Goal: Find specific page/section: Find specific page/section

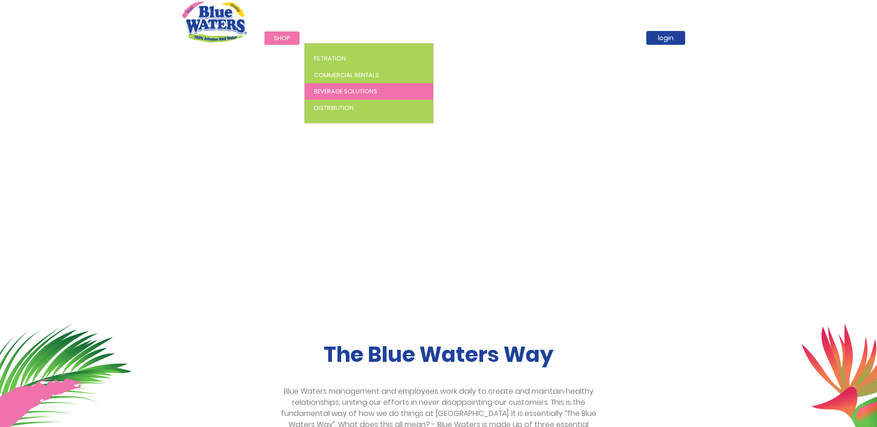
click at [345, 86] on link "Beverage Solutions" at bounding box center [369, 91] width 128 height 17
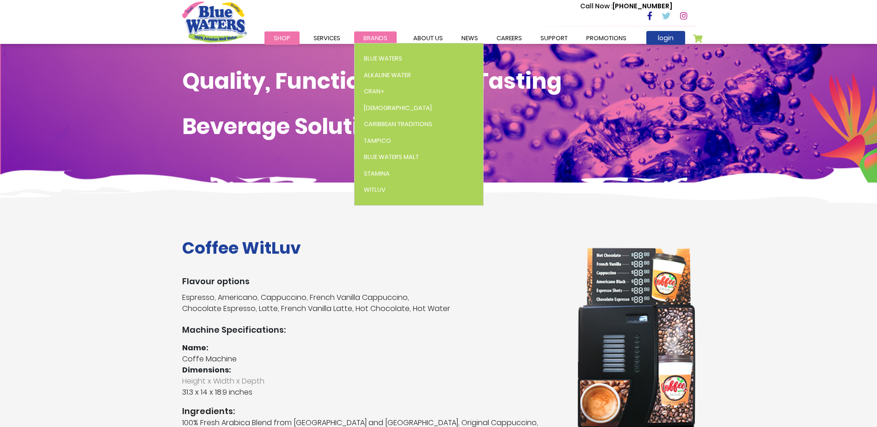
click at [382, 35] on span "Brands" at bounding box center [375, 38] width 24 height 9
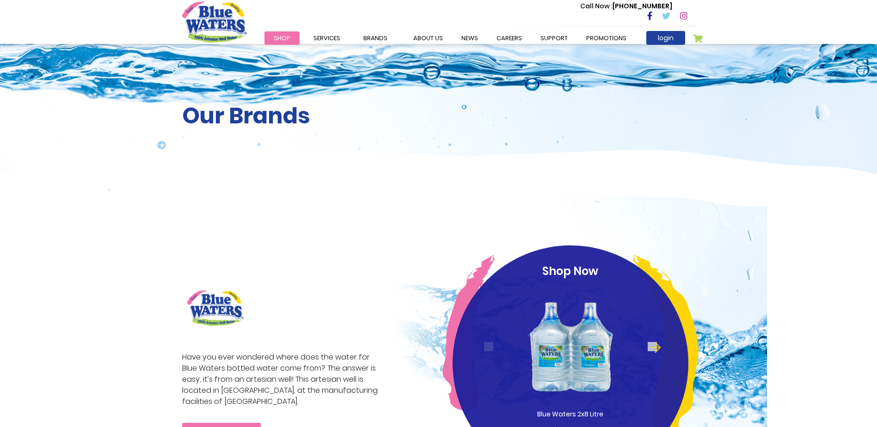
click at [382, 35] on span "Brands" at bounding box center [375, 38] width 24 height 9
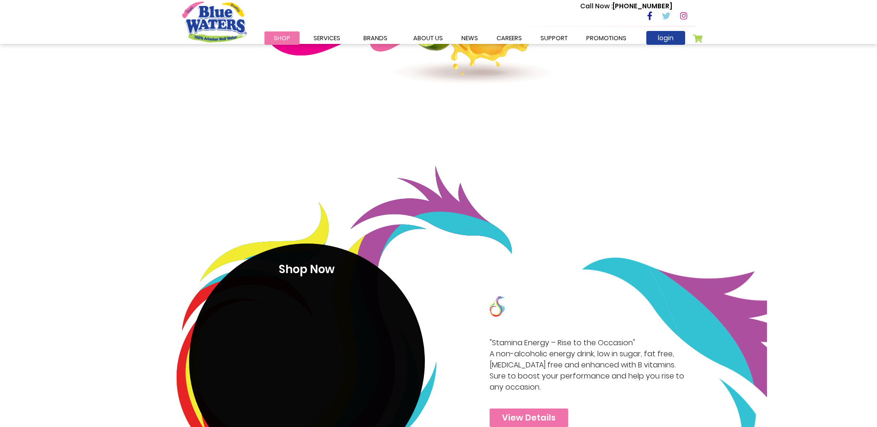
scroll to position [1540, 0]
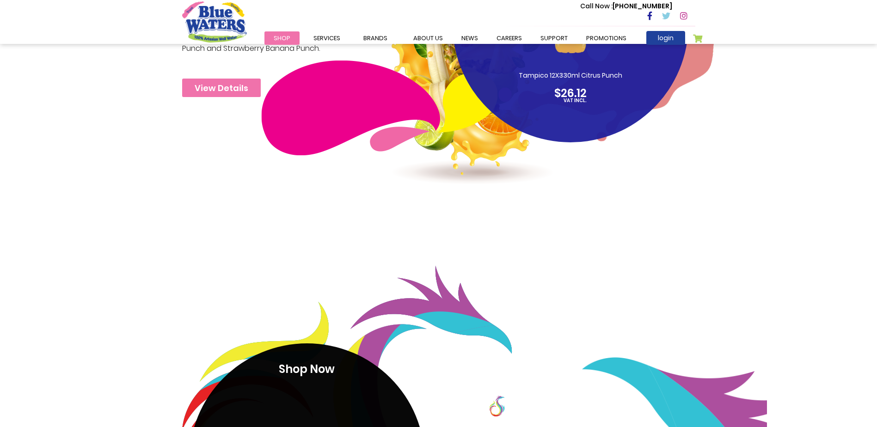
click at [363, 31] on div "Call Now : (868) 640-8824" at bounding box center [478, 16] width 434 height 32
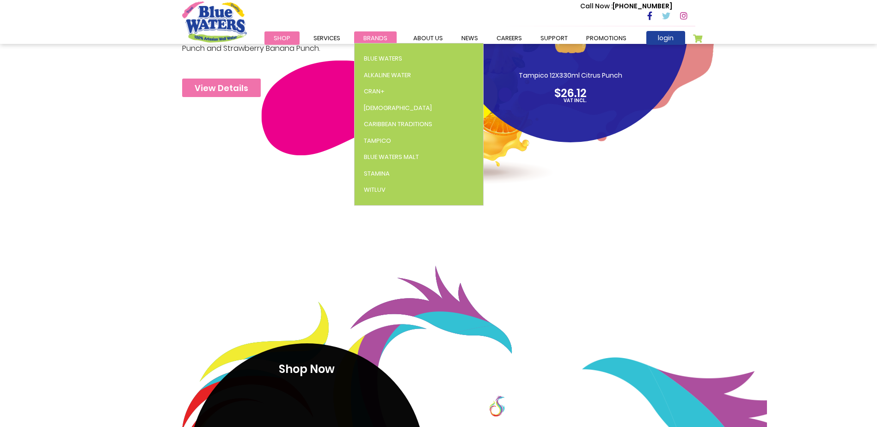
click at [371, 35] on span "Brands" at bounding box center [375, 38] width 24 height 9
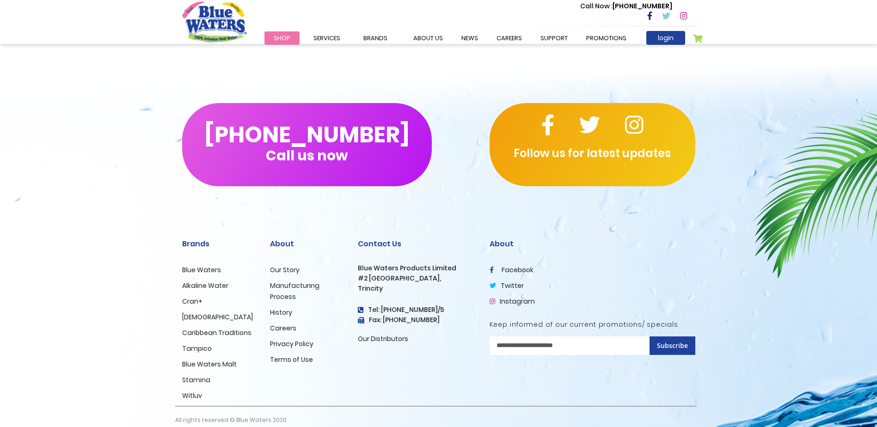
scroll to position [2788, 0]
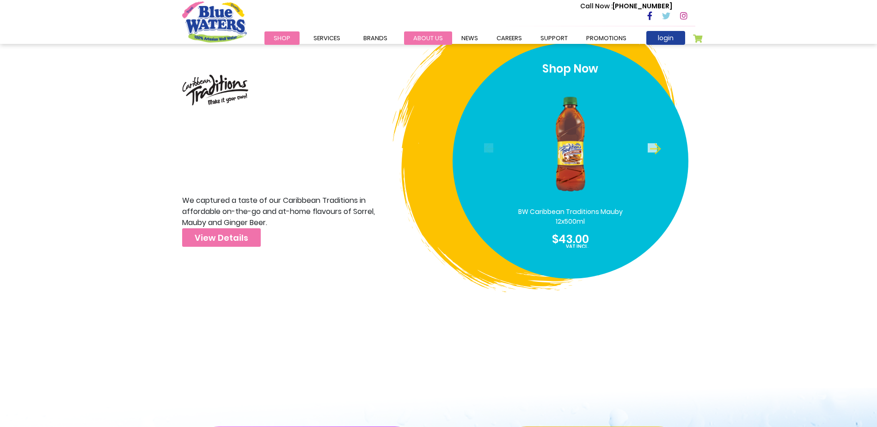
click at [414, 40] on link "about us" at bounding box center [428, 37] width 48 height 13
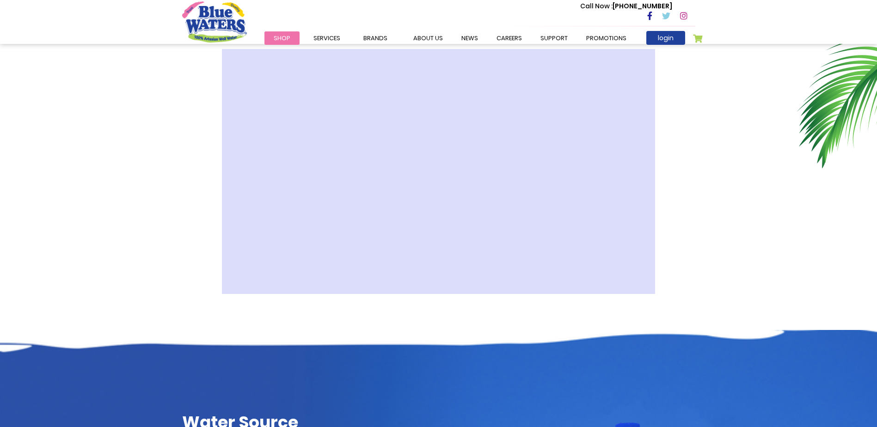
scroll to position [277, 0]
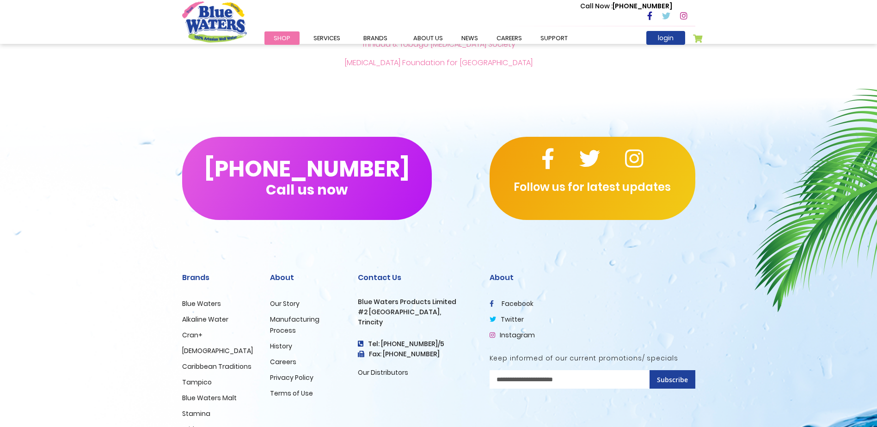
scroll to position [2181, 0]
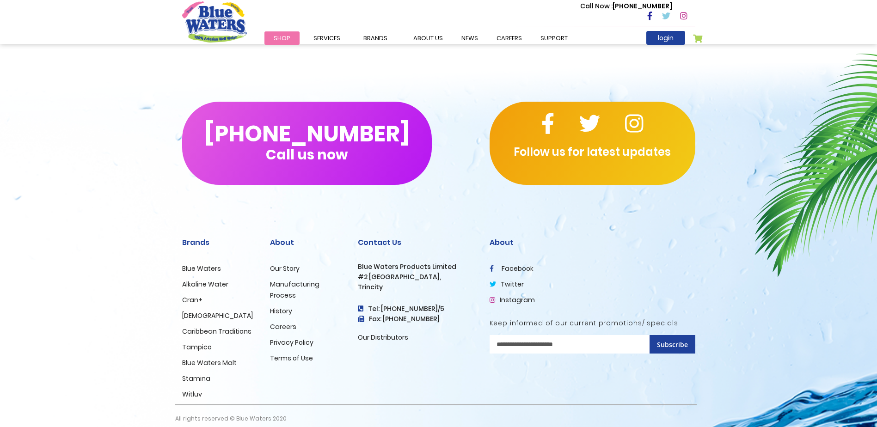
click at [283, 264] on link "Our Story" at bounding box center [285, 268] width 30 height 9
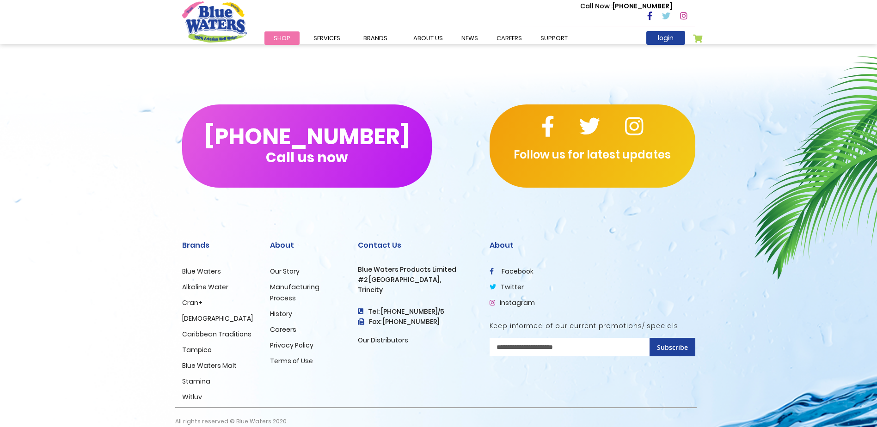
scroll to position [2181, 0]
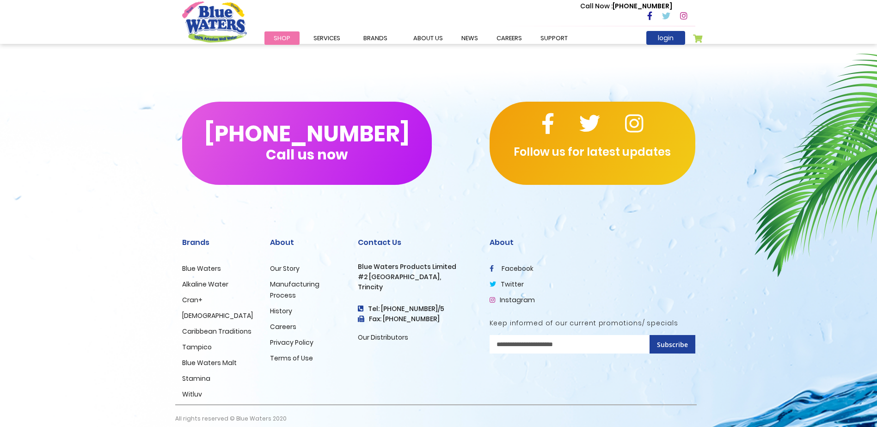
click at [384, 333] on link "Our Distributors" at bounding box center [383, 337] width 50 height 9
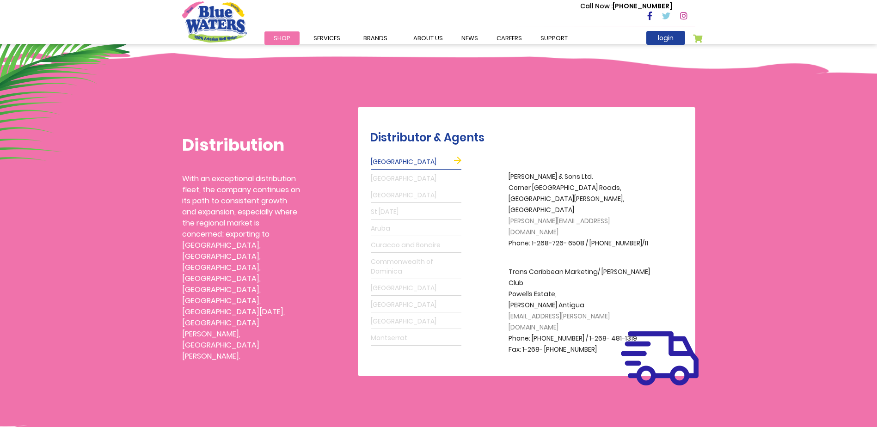
scroll to position [139, 0]
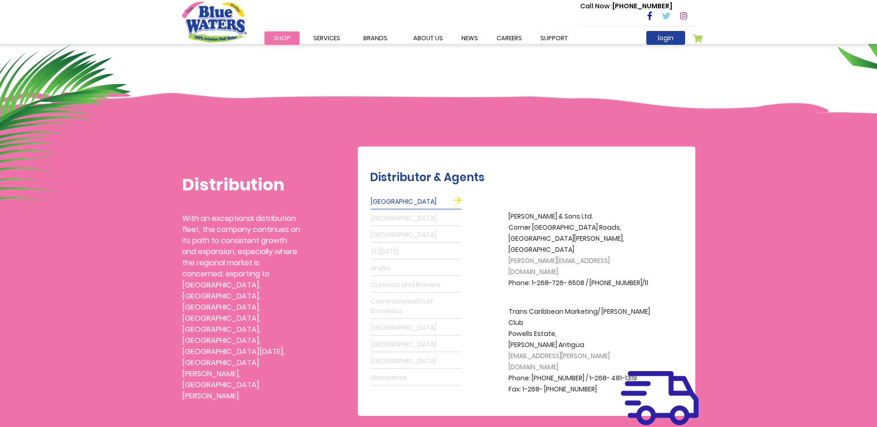
click at [436, 199] on link "[GEOGRAPHIC_DATA]" at bounding box center [416, 202] width 91 height 15
click at [427, 216] on link "[GEOGRAPHIC_DATA]" at bounding box center [416, 218] width 91 height 15
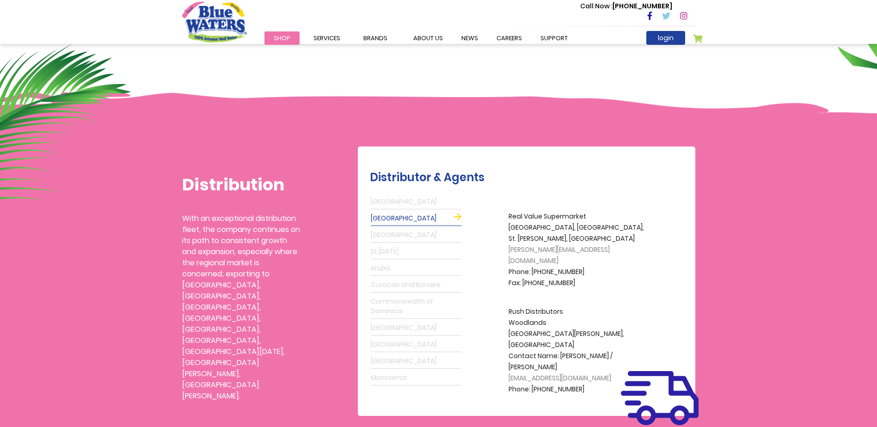
click at [425, 238] on link "[GEOGRAPHIC_DATA]" at bounding box center [416, 235] width 91 height 15
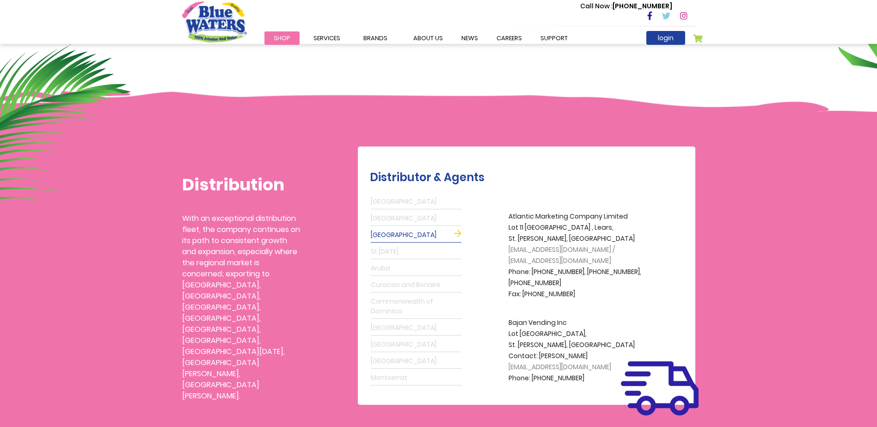
click at [425, 249] on link "St [DATE]" at bounding box center [416, 251] width 91 height 15
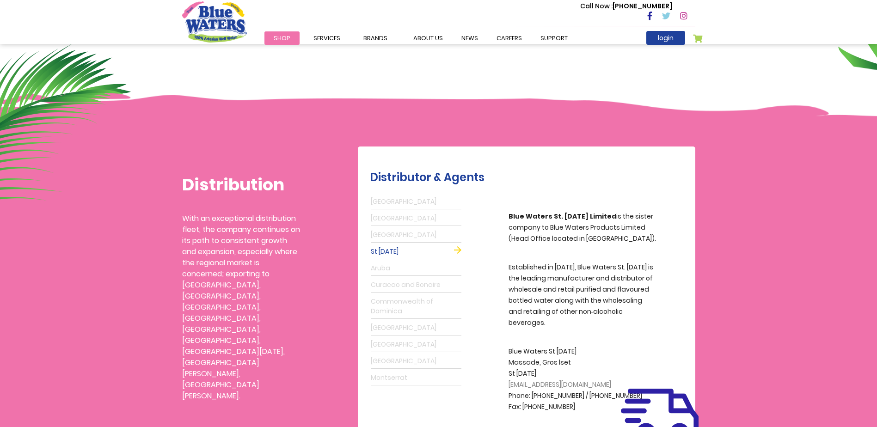
click at [424, 270] on link "Aruba" at bounding box center [416, 268] width 91 height 15
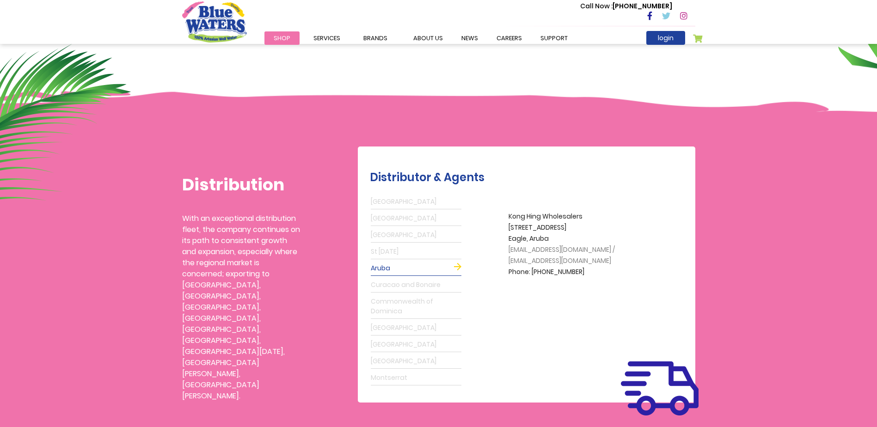
click at [421, 279] on link "Curacao and Bonaire" at bounding box center [416, 285] width 91 height 15
click at [422, 299] on link "Commonwealth of Dominica" at bounding box center [416, 306] width 91 height 24
click at [423, 323] on link "[GEOGRAPHIC_DATA]" at bounding box center [416, 328] width 91 height 15
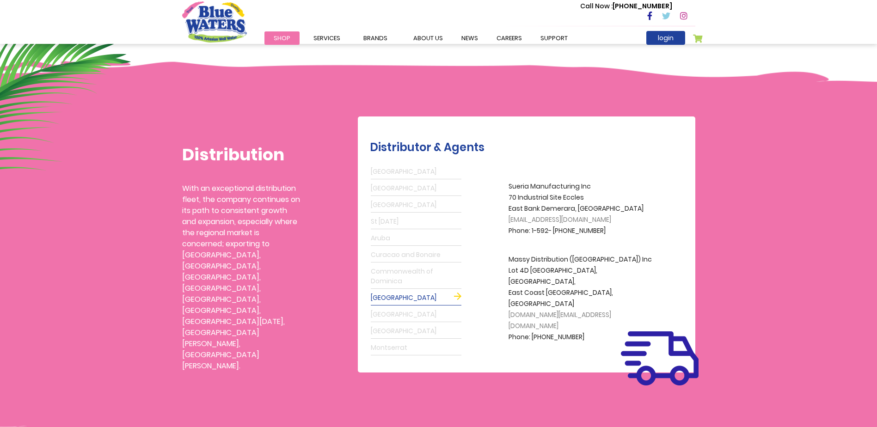
scroll to position [185, 0]
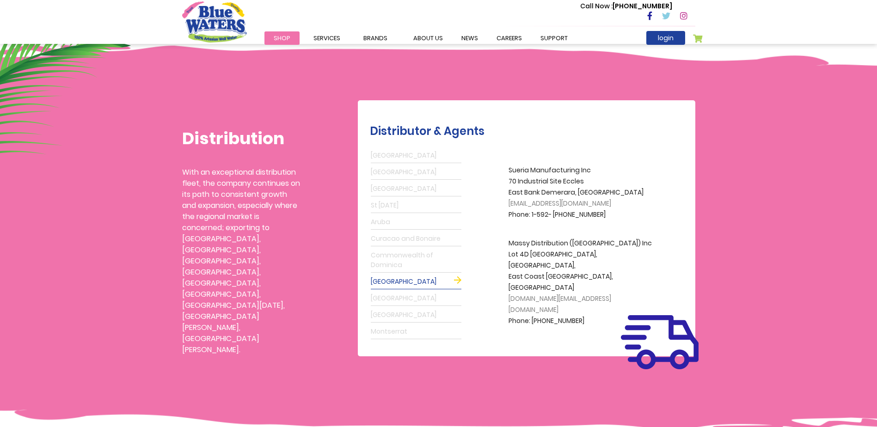
click at [420, 322] on link "[GEOGRAPHIC_DATA]" at bounding box center [416, 315] width 91 height 15
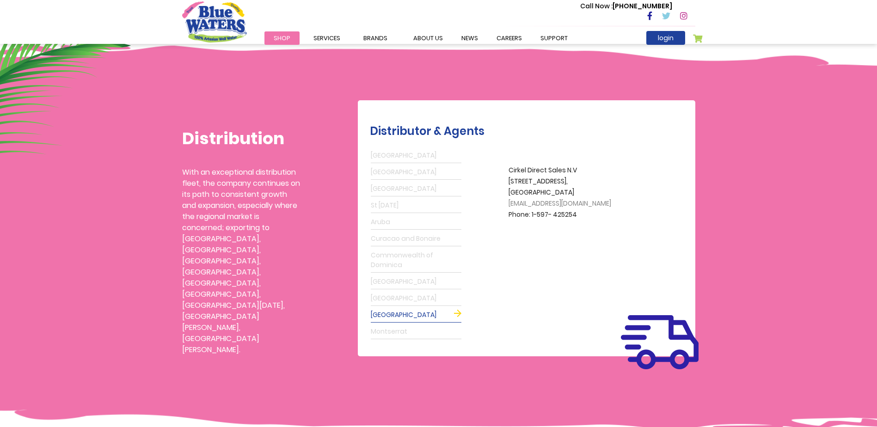
click at [423, 154] on link "Antigua" at bounding box center [416, 155] width 91 height 15
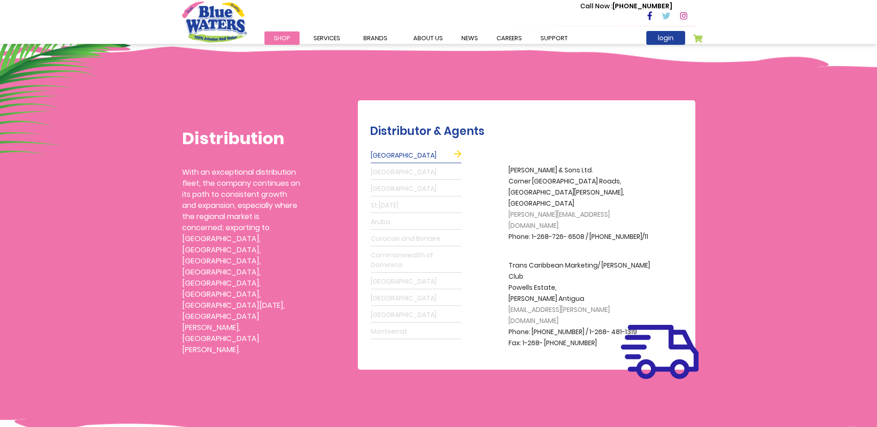
click at [394, 179] on link "Grenada" at bounding box center [416, 172] width 91 height 15
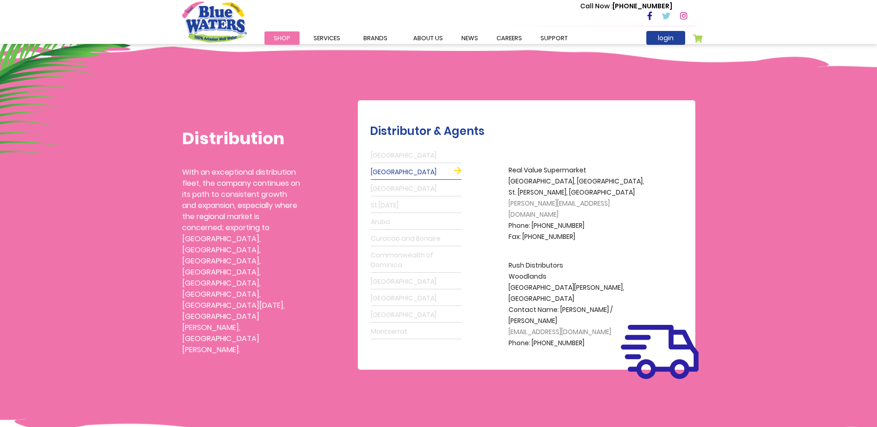
click at [388, 189] on link "Barbados" at bounding box center [416, 189] width 91 height 15
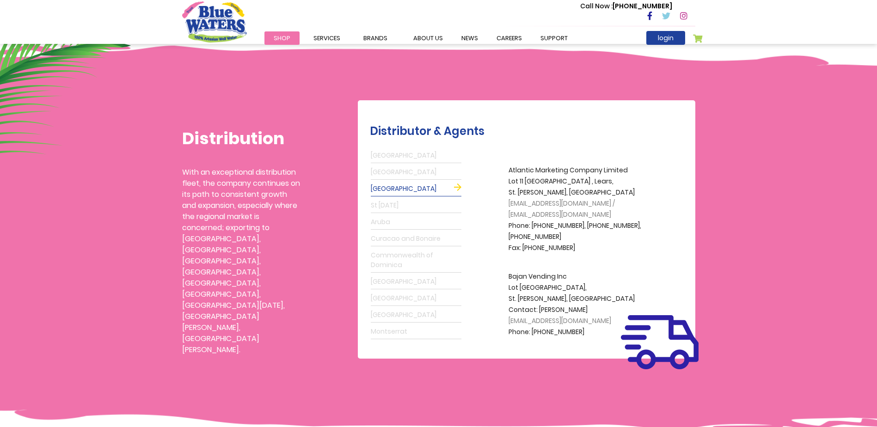
click at [217, 11] on img "store logo" at bounding box center [214, 21] width 65 height 41
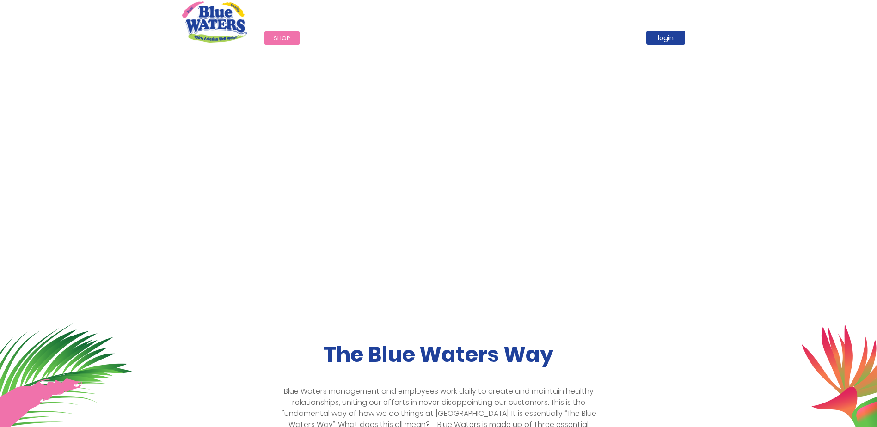
click at [654, 374] on div "The Blue Waters Way Blue Waters management and employees work daily to create a…" at bounding box center [438, 418] width 527 height 153
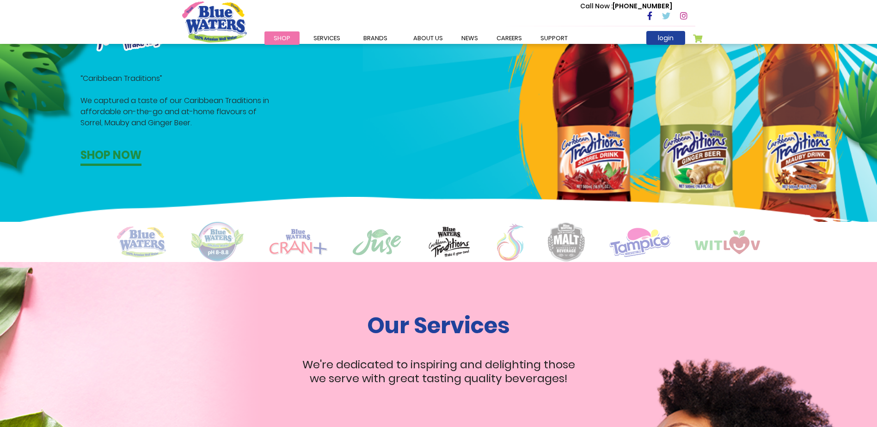
scroll to position [601, 0]
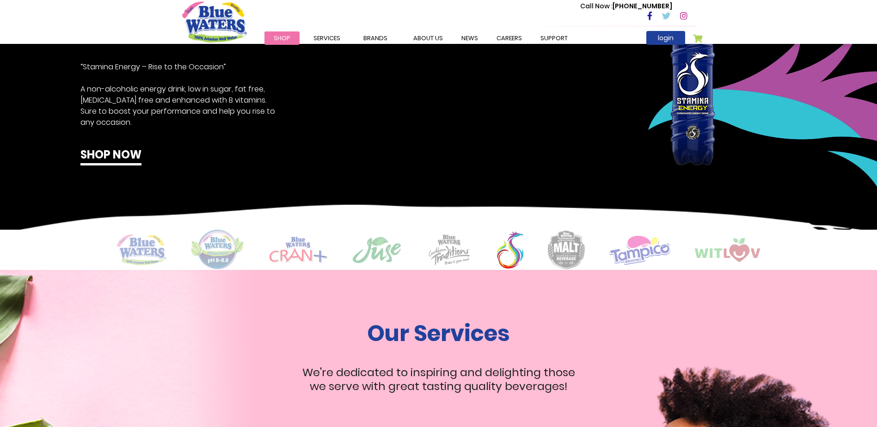
drag, startPoint x: 110, startPoint y: 327, endPoint x: 113, endPoint y: 323, distance: 5.6
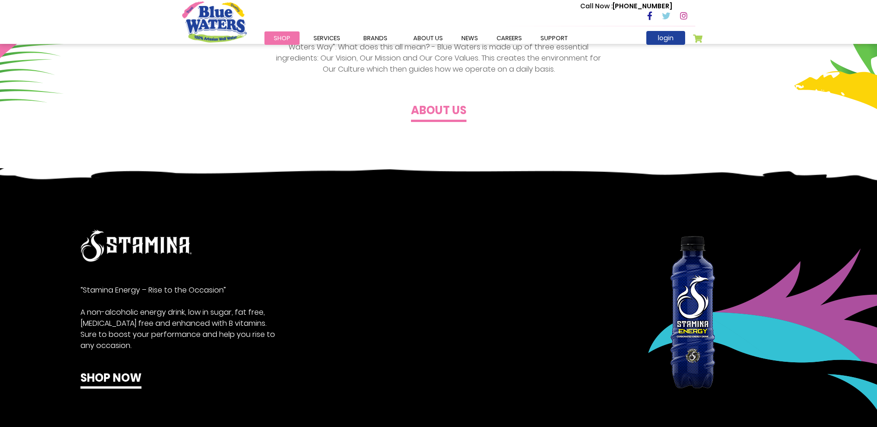
scroll to position [370, 0]
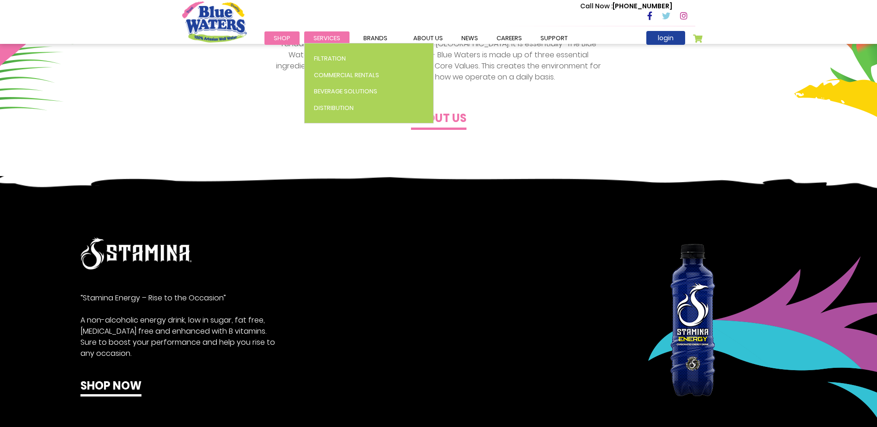
click at [321, 34] on span "Services" at bounding box center [326, 38] width 27 height 9
click at [352, 96] on link "Beverage Solutions" at bounding box center [369, 91] width 128 height 17
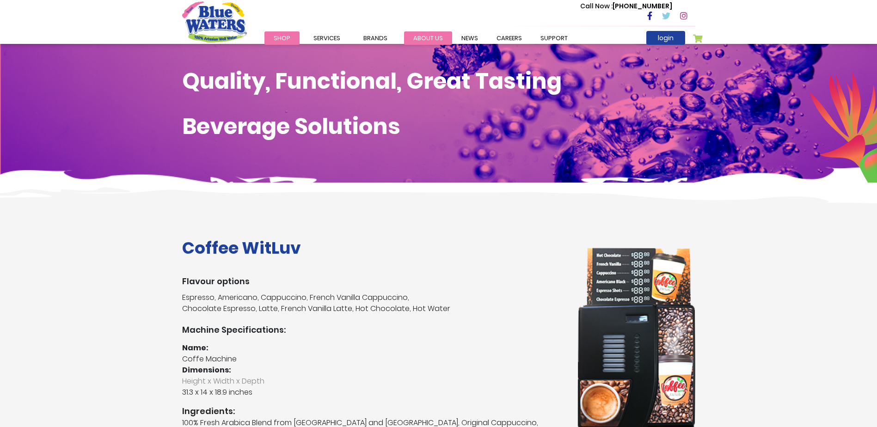
click at [435, 36] on link "about us" at bounding box center [428, 37] width 48 height 13
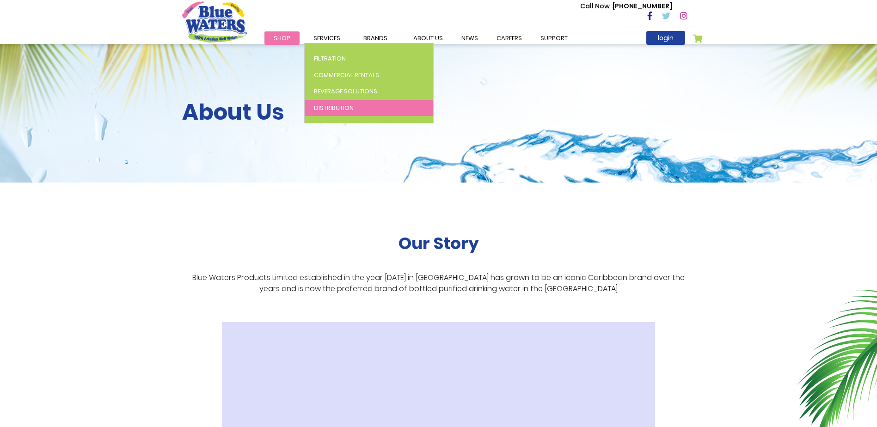
click at [343, 114] on link "Distribution" at bounding box center [369, 108] width 128 height 17
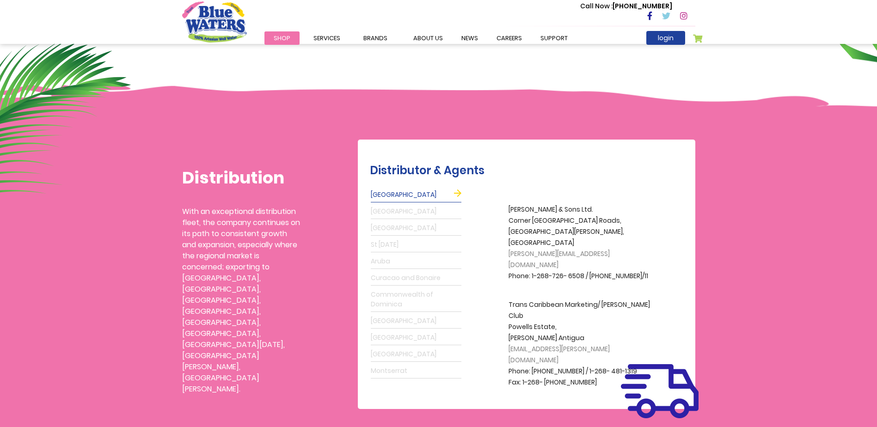
scroll to position [185, 0]
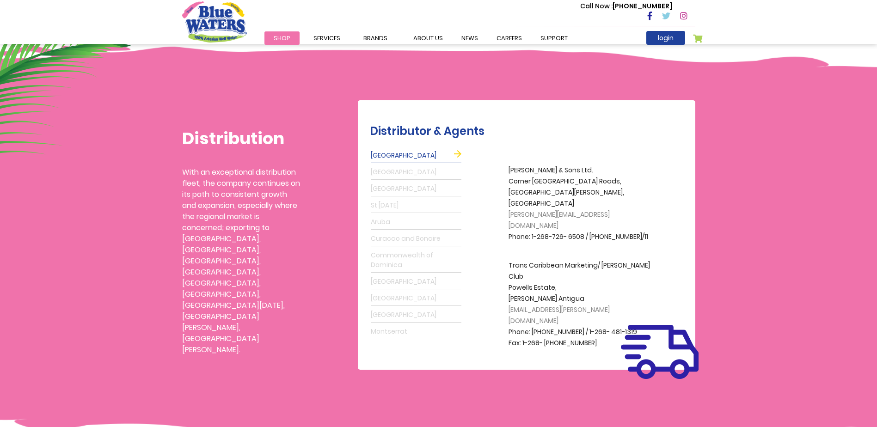
click at [405, 172] on link "Grenada" at bounding box center [416, 172] width 91 height 15
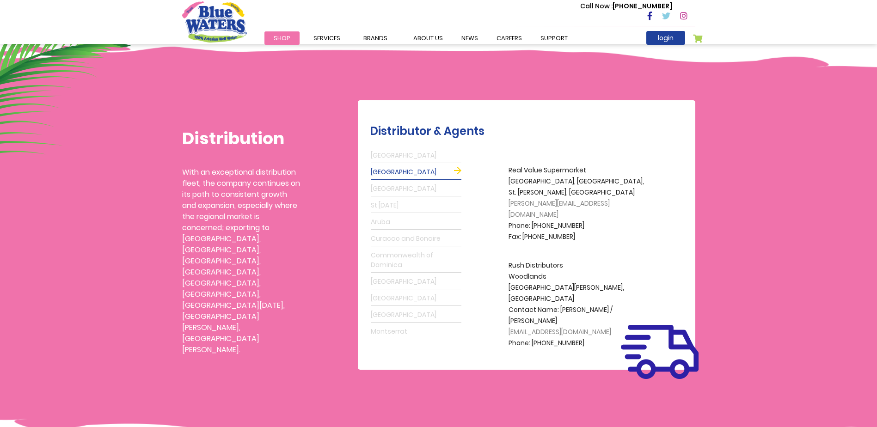
click at [404, 192] on link "Barbados" at bounding box center [416, 189] width 91 height 15
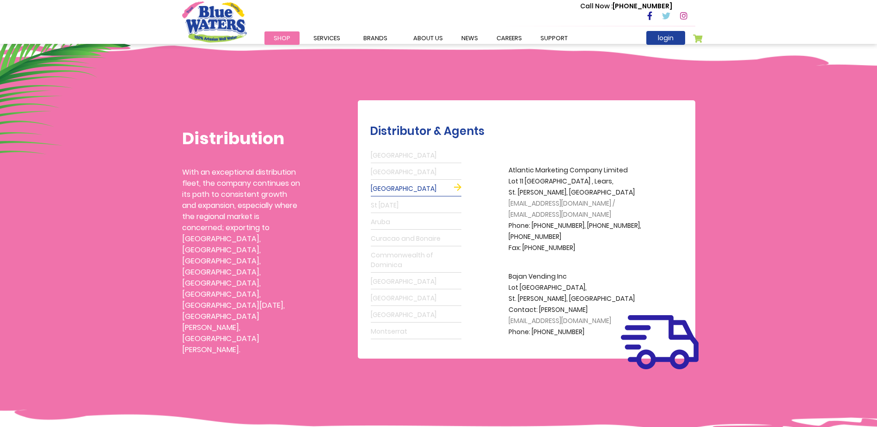
click at [393, 200] on link "St Lucia" at bounding box center [416, 205] width 91 height 15
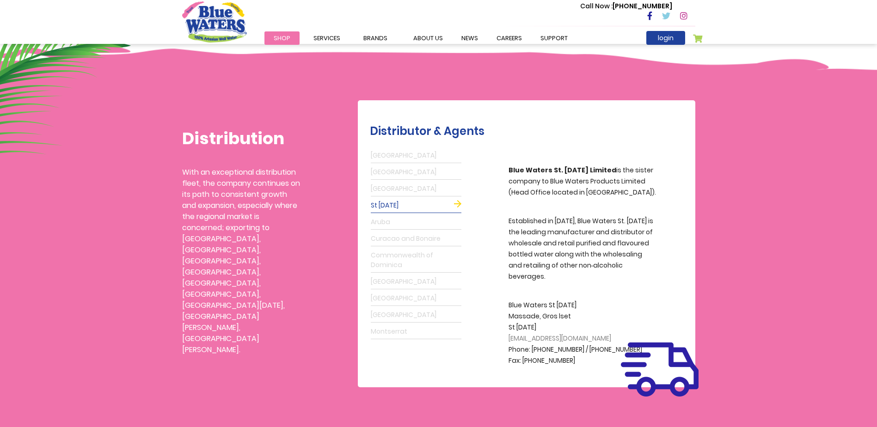
click at [434, 224] on link "Aruba" at bounding box center [416, 222] width 91 height 15
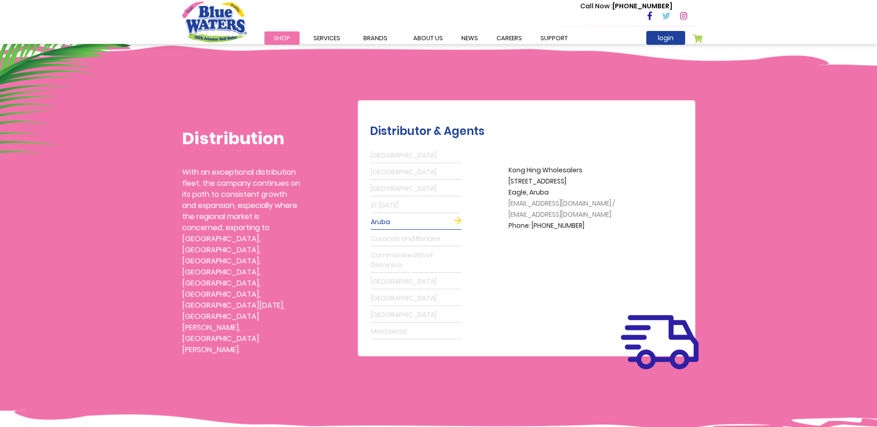
click at [409, 236] on link "Curacao and Bonaire" at bounding box center [416, 239] width 91 height 15
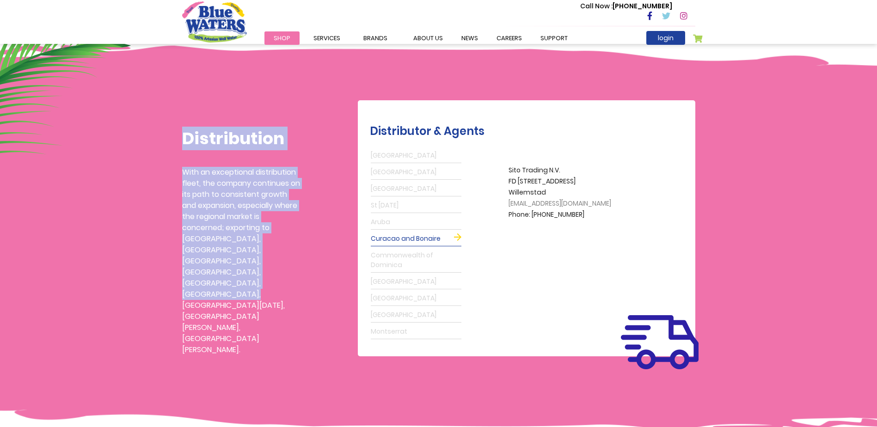
drag, startPoint x: 157, startPoint y: 107, endPoint x: 303, endPoint y: 273, distance: 221.3
click at [303, 273] on div "Distribution With an exceptional distribution fleet, the company continues on i…" at bounding box center [438, 211] width 877 height 298
drag, startPoint x: 303, startPoint y: 273, endPoint x: 244, endPoint y: 254, distance: 61.8
copy div "Distribution With an exceptional distribution fleet, the company continues on i…"
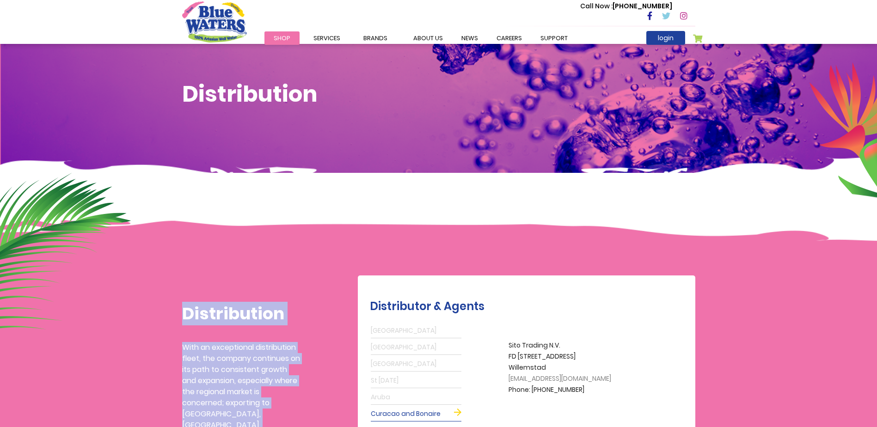
scroll to position [0, 0]
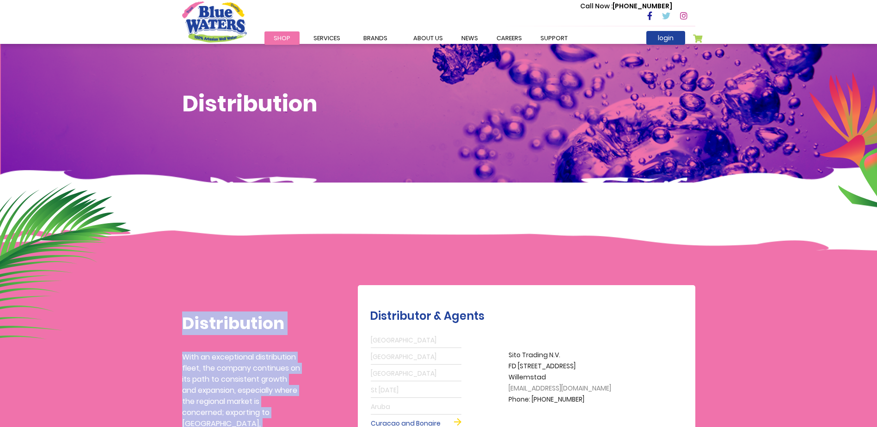
click at [199, 20] on img "store logo" at bounding box center [214, 21] width 65 height 41
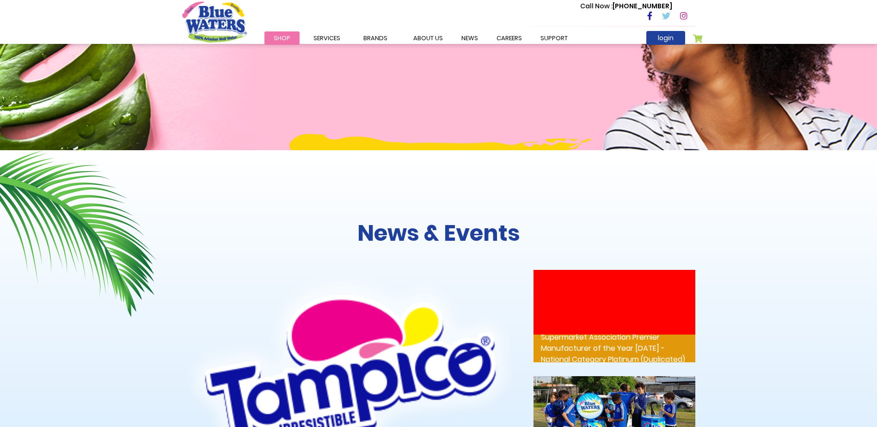
scroll to position [947, 0]
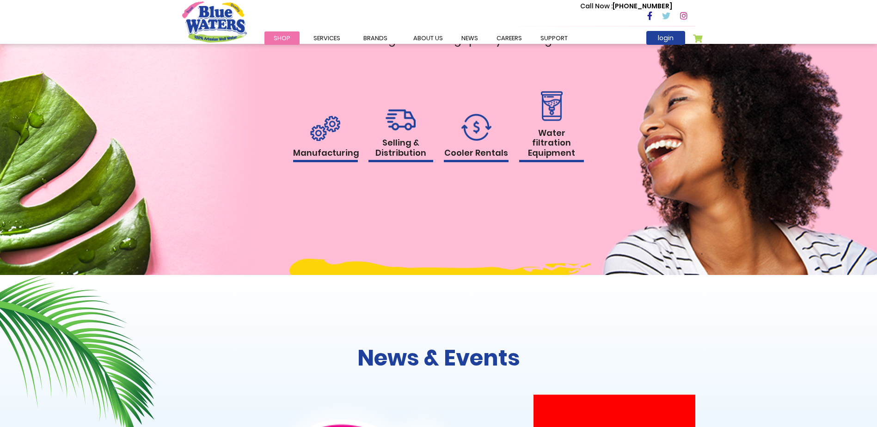
click at [472, 124] on img at bounding box center [476, 127] width 30 height 27
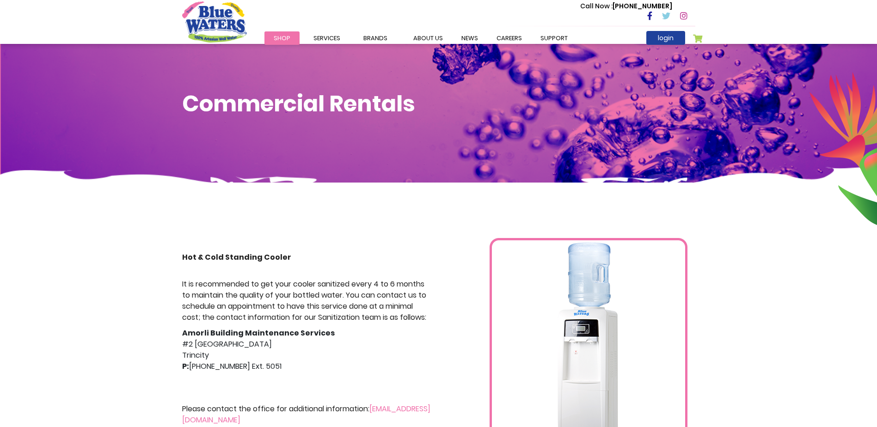
click at [226, 15] on img "store logo" at bounding box center [214, 21] width 65 height 41
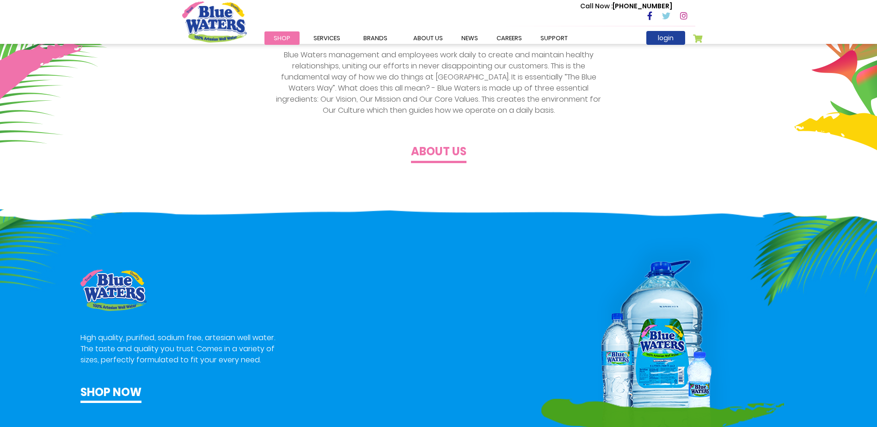
scroll to position [370, 0]
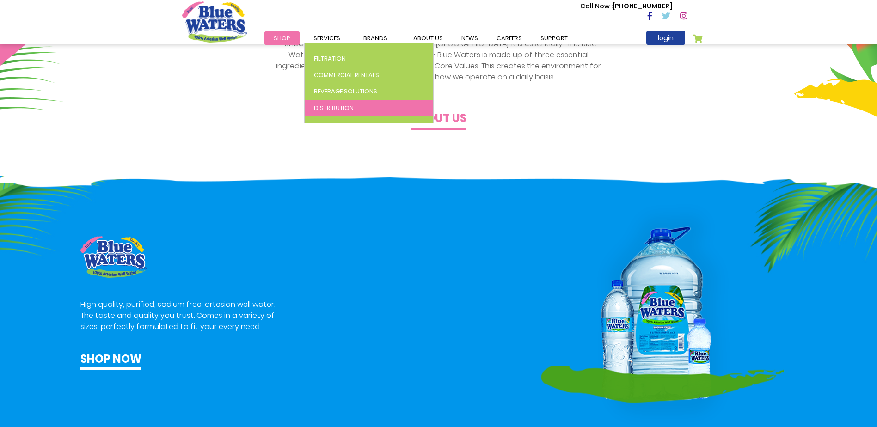
click at [340, 109] on span "Distribution" at bounding box center [334, 108] width 40 height 9
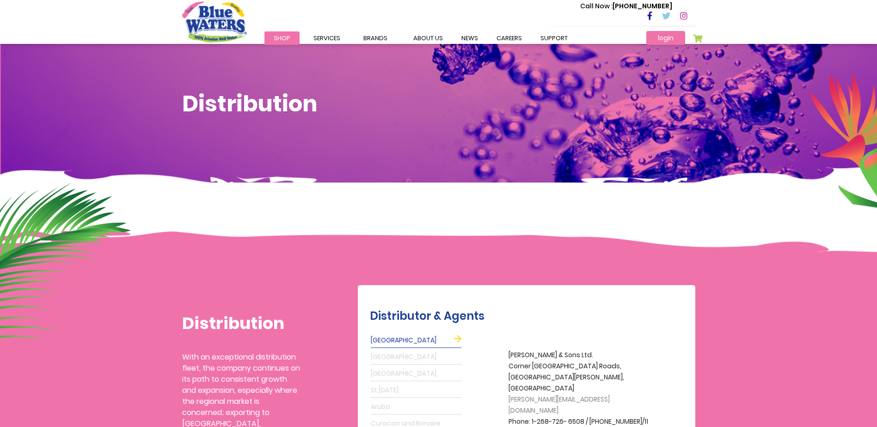
click at [659, 32] on link "login" at bounding box center [665, 38] width 39 height 14
